Goal: Task Accomplishment & Management: Manage account settings

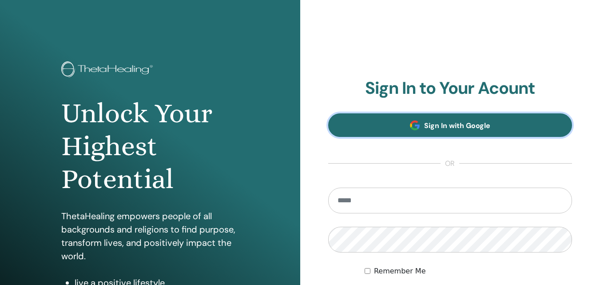
click at [480, 119] on link "Sign In with Google" at bounding box center [450, 125] width 244 height 24
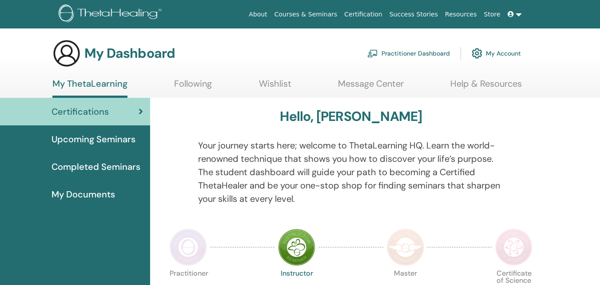
click at [419, 51] on link "Practitioner Dashboard" at bounding box center [408, 54] width 83 height 20
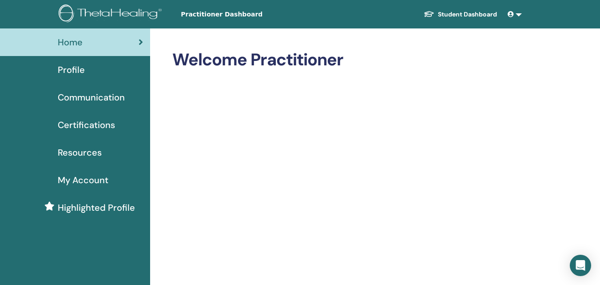
click at [216, 13] on span "Practitioner Dashboard" at bounding box center [247, 14] width 133 height 9
click at [109, 69] on div "Profile" at bounding box center [75, 69] width 136 height 13
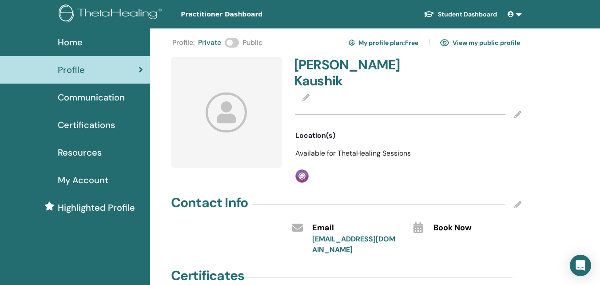
click at [230, 43] on span at bounding box center [232, 43] width 14 height 10
click at [234, 42] on div "Profile : Private Public My profile plan : Free View my public profile" at bounding box center [346, 43] width 348 height 14
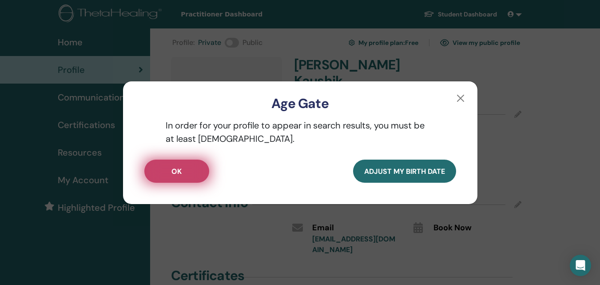
click at [192, 168] on button "OK" at bounding box center [176, 170] width 65 height 23
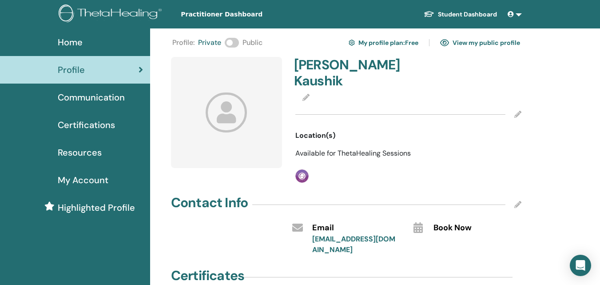
click at [224, 41] on div "Profile : Private Public My profile plan : Free View my public profile" at bounding box center [346, 43] width 348 height 14
click at [233, 47] on span at bounding box center [232, 43] width 14 height 10
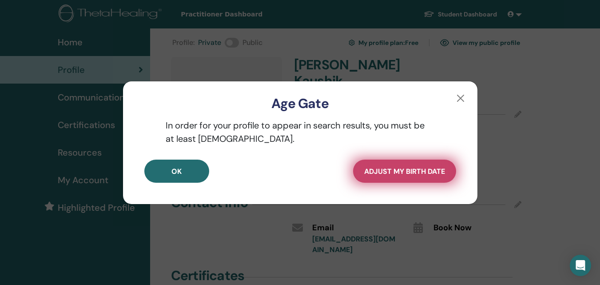
click at [407, 179] on button "Adjust my Birth Date" at bounding box center [404, 170] width 103 height 23
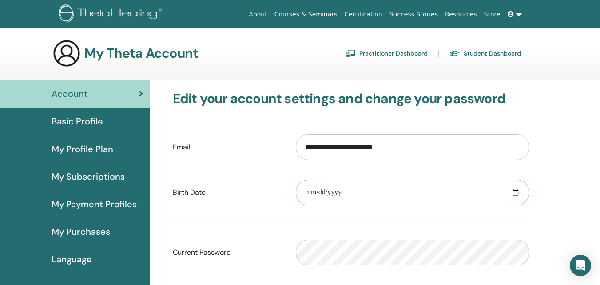
click at [513, 190] on input "date" at bounding box center [413, 192] width 234 height 26
type input "**********"
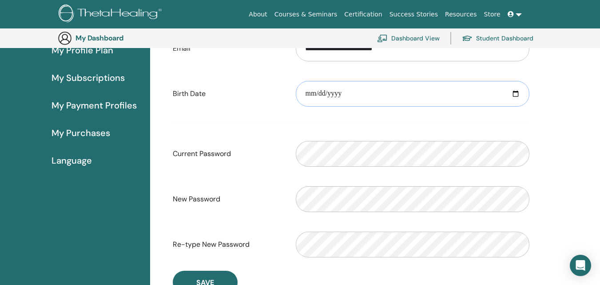
scroll to position [153, 0]
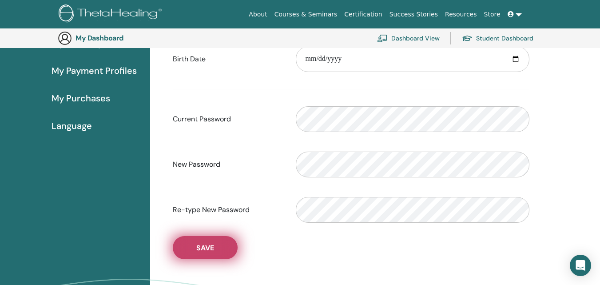
click at [219, 244] on button "Save" at bounding box center [205, 247] width 65 height 23
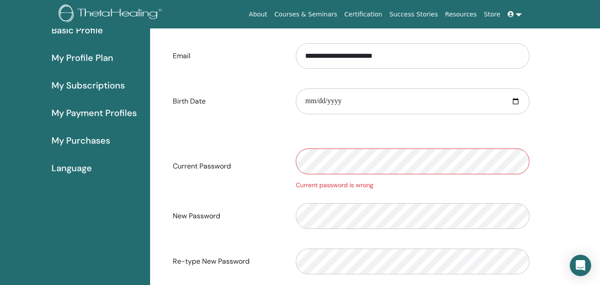
scroll to position [0, 0]
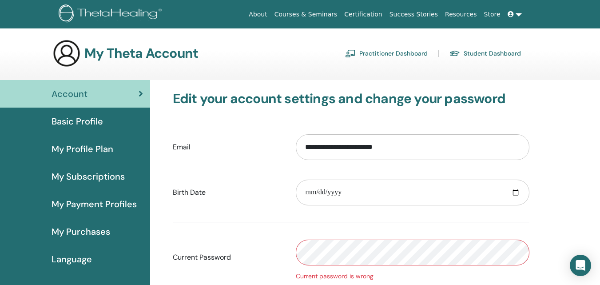
click at [417, 52] on link "Practitioner Dashboard" at bounding box center [386, 53] width 83 height 14
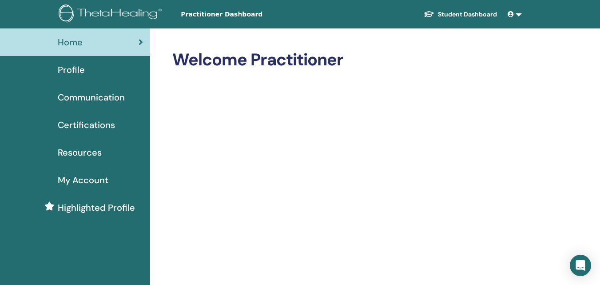
click at [82, 124] on span "Certifications" at bounding box center [86, 124] width 57 height 13
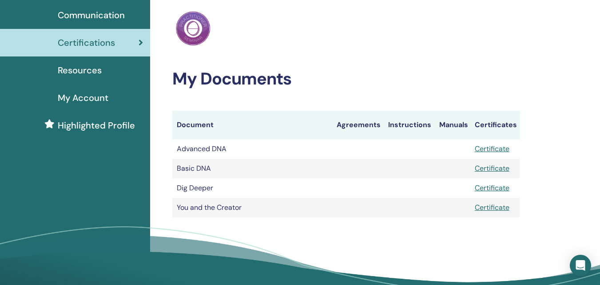
scroll to position [89, 0]
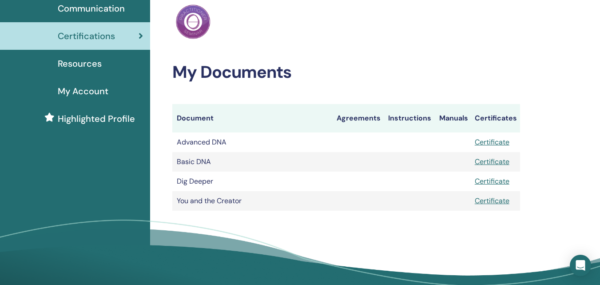
click at [112, 119] on span "Highlighted Profile" at bounding box center [96, 118] width 77 height 13
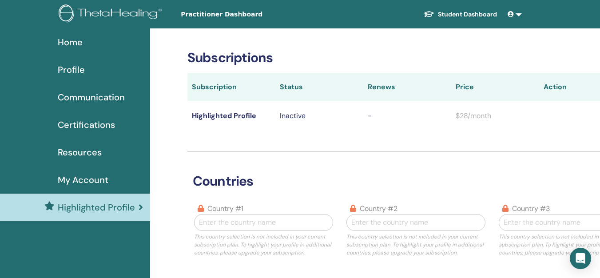
click at [114, 172] on link "My Account" at bounding box center [75, 180] width 150 height 28
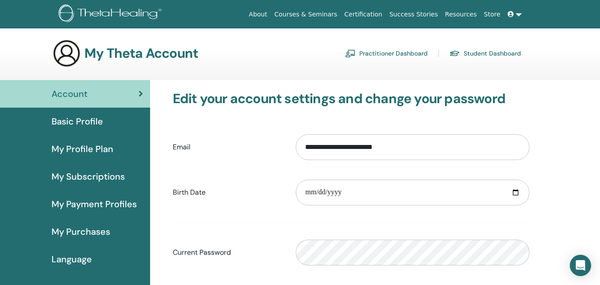
click at [126, 199] on span "My Payment Profiles" at bounding box center [94, 203] width 85 height 13
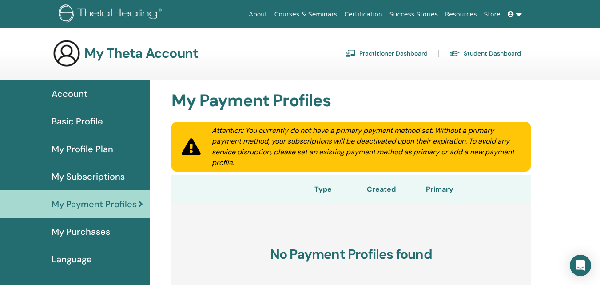
click at [104, 230] on span "My Purchases" at bounding box center [81, 231] width 59 height 13
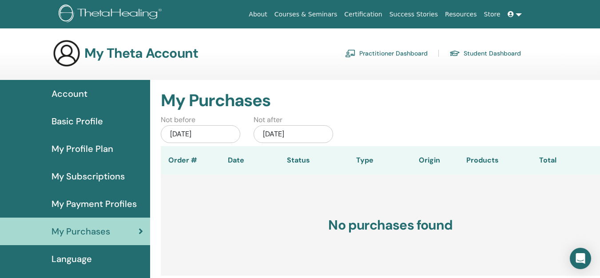
click at [113, 95] on div "Account" at bounding box center [75, 93] width 136 height 13
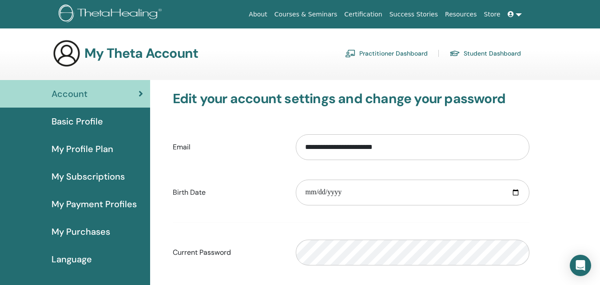
click at [123, 120] on div "Basic Profile" at bounding box center [75, 121] width 136 height 13
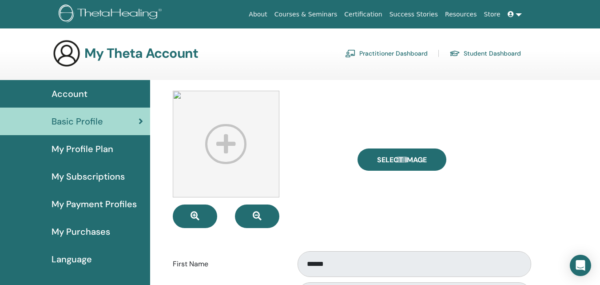
click at [270, 13] on link "About" at bounding box center [257, 14] width 25 height 16
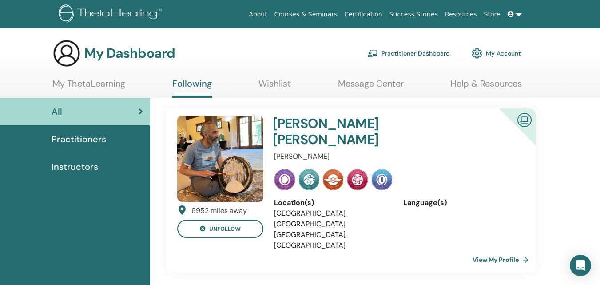
click at [486, 250] on link "View My Profile" at bounding box center [502, 259] width 60 height 18
